Goal: Use online tool/utility: Utilize a website feature to perform a specific function

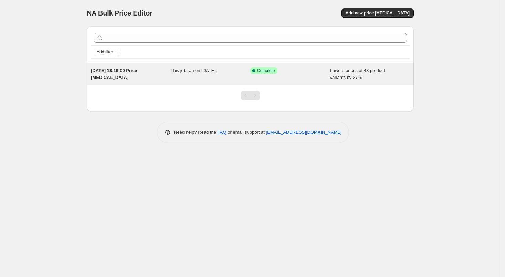
click at [319, 72] on div "Success Complete Complete" at bounding box center [285, 70] width 70 height 7
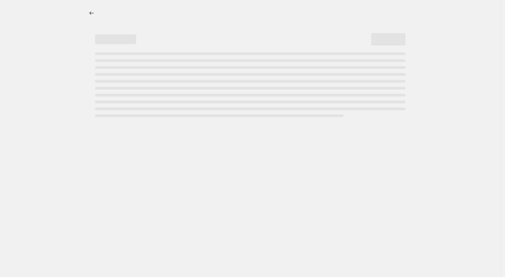
select select "percentage"
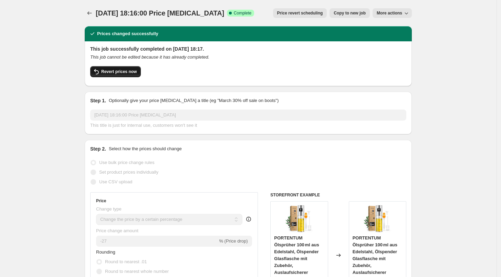
click at [129, 76] on button "Revert prices now" at bounding box center [115, 71] width 51 height 11
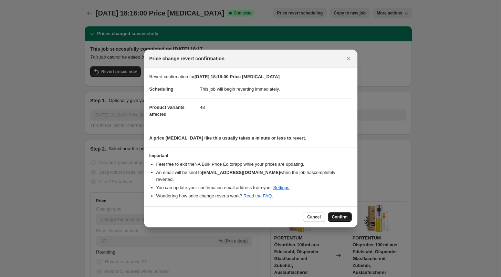
click at [339, 214] on span "Confirm" at bounding box center [340, 217] width 16 height 6
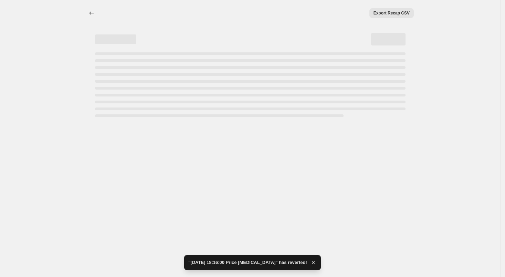
select select "percentage"
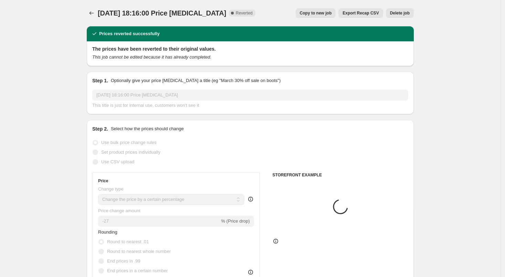
select select "percentage"
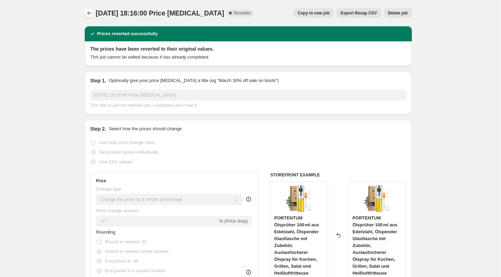
click at [89, 14] on icon "Price change jobs" at bounding box center [89, 13] width 7 height 7
